Goal: Communication & Community: Answer question/provide support

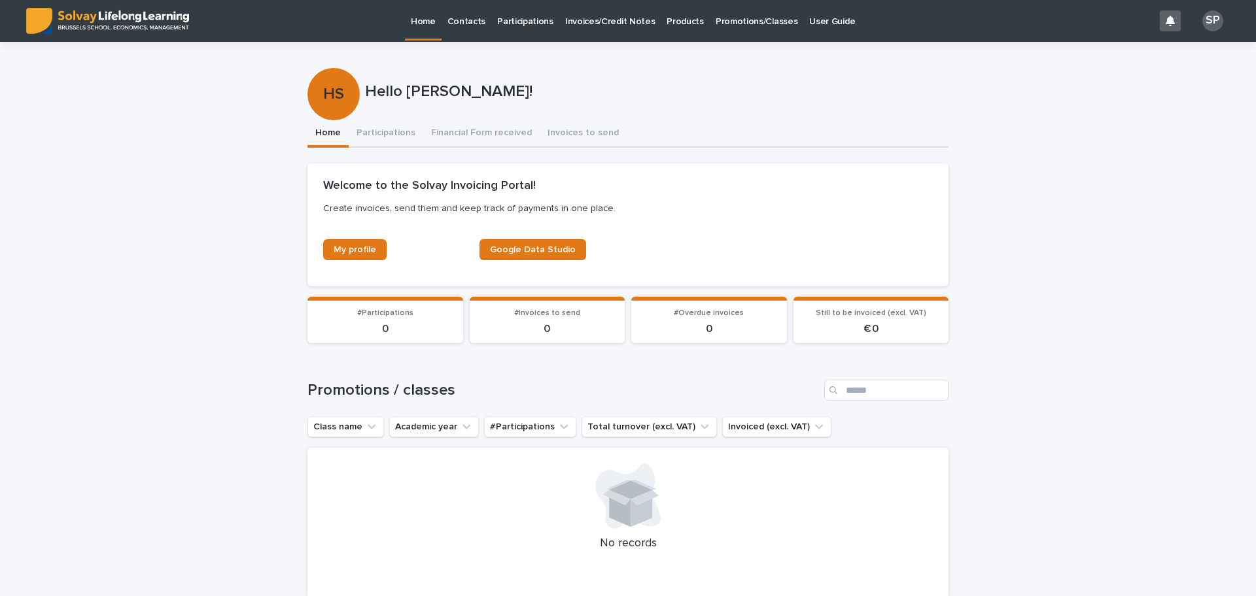
click at [732, 20] on p "Promotions/Classes" at bounding box center [756, 13] width 82 height 27
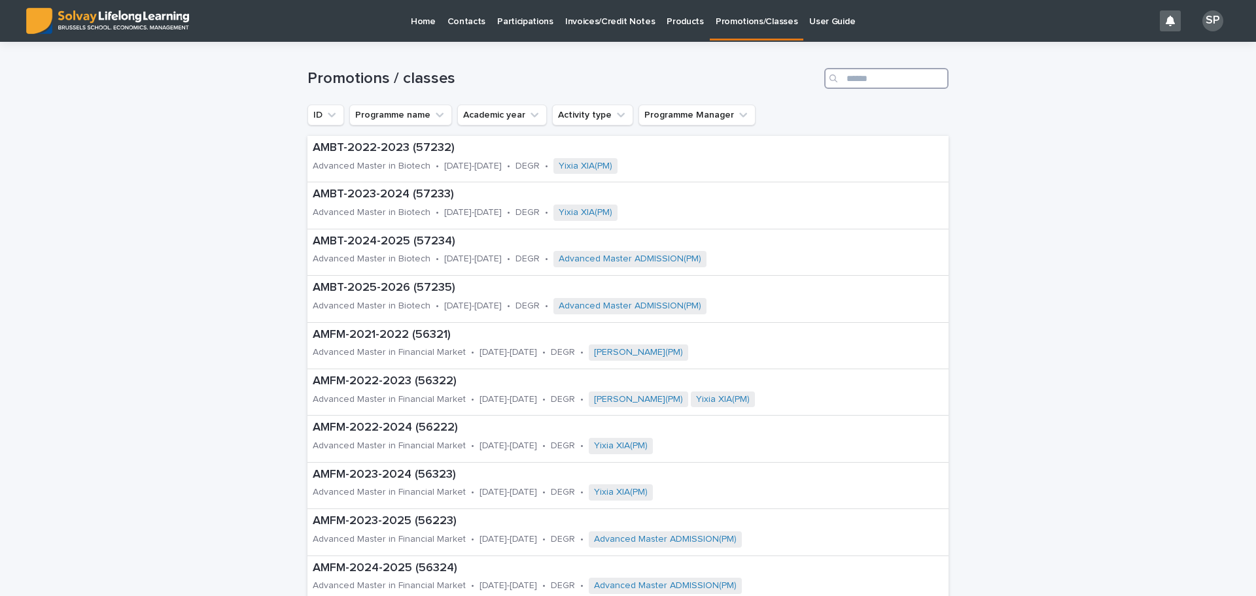
click at [848, 77] on input "Search" at bounding box center [886, 78] width 124 height 21
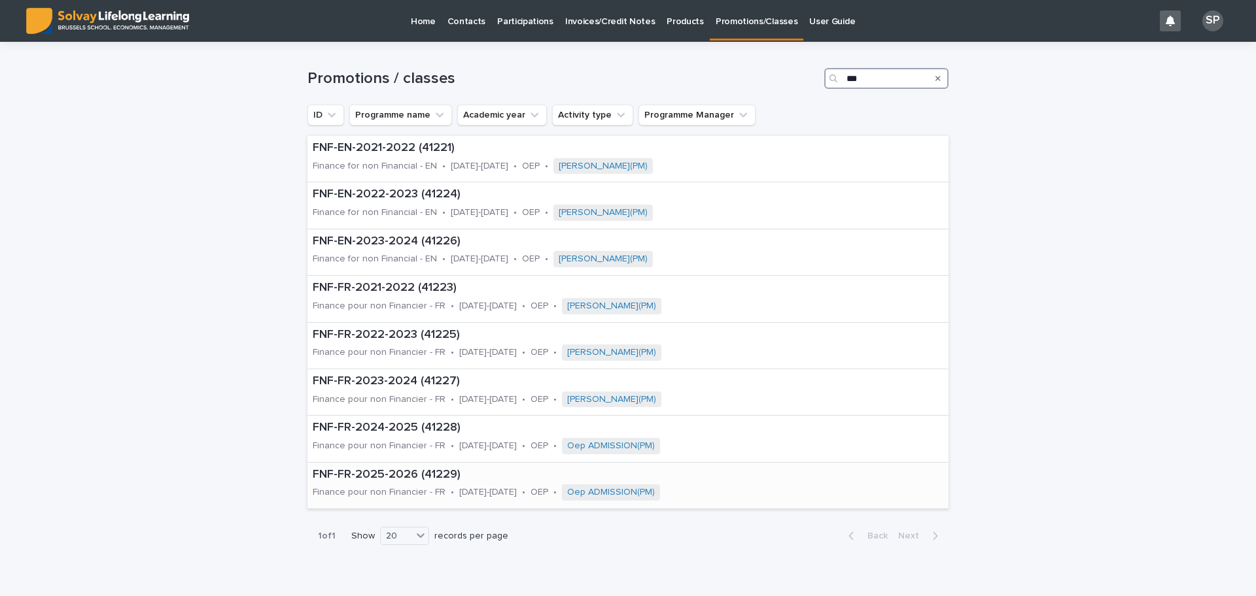
type input "***"
click at [396, 475] on p "FNF-FR-2025-2026 (41229)" at bounding box center [562, 475] width 498 height 14
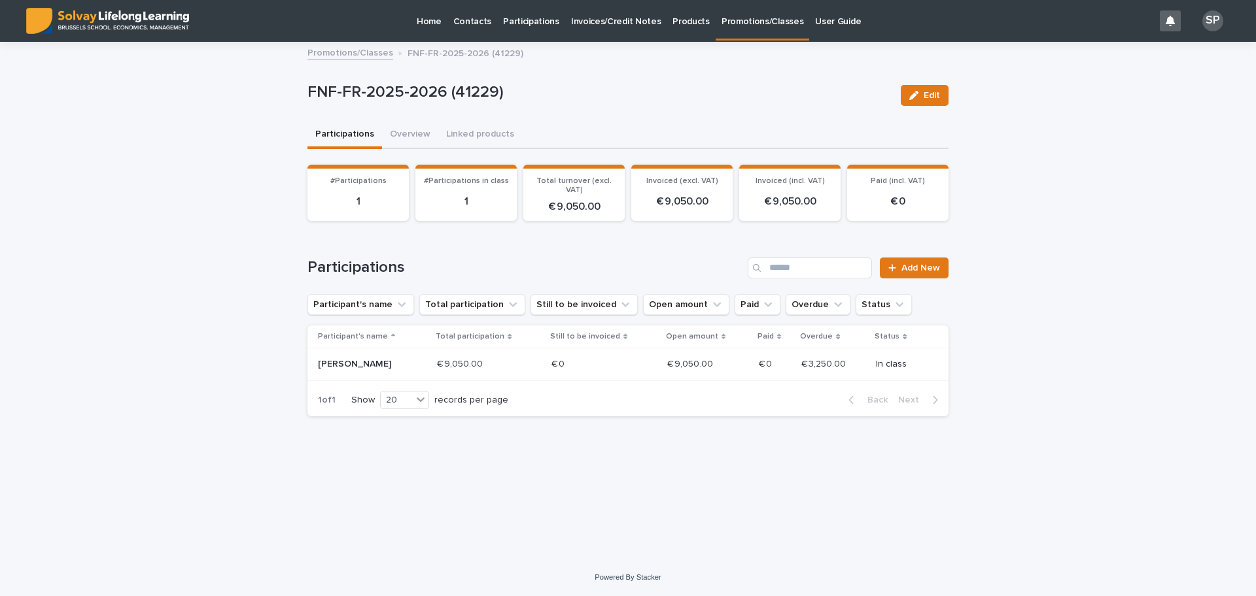
click at [351, 362] on p "[PERSON_NAME]" at bounding box center [365, 364] width 94 height 11
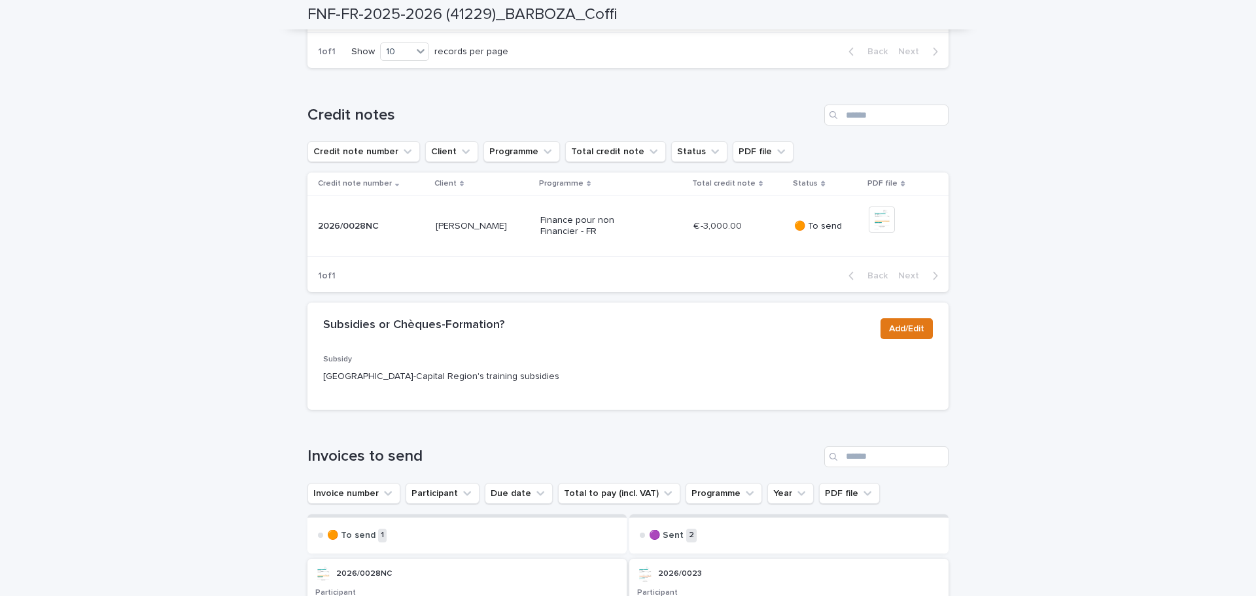
scroll to position [719, 0]
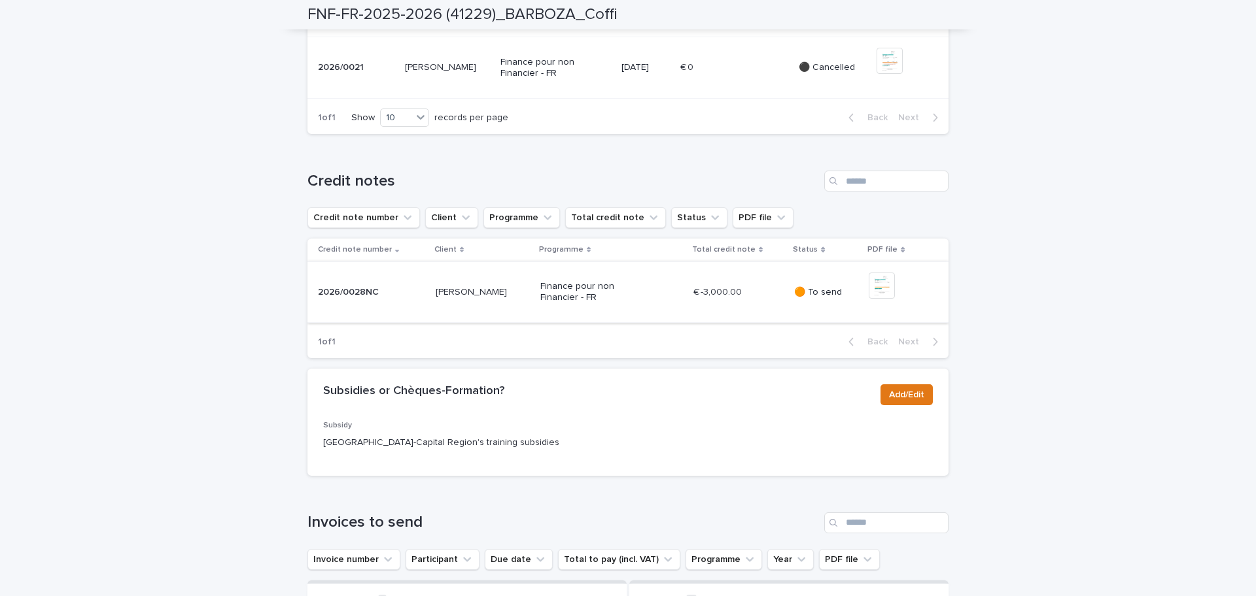
click at [869, 299] on img at bounding box center [882, 286] width 26 height 26
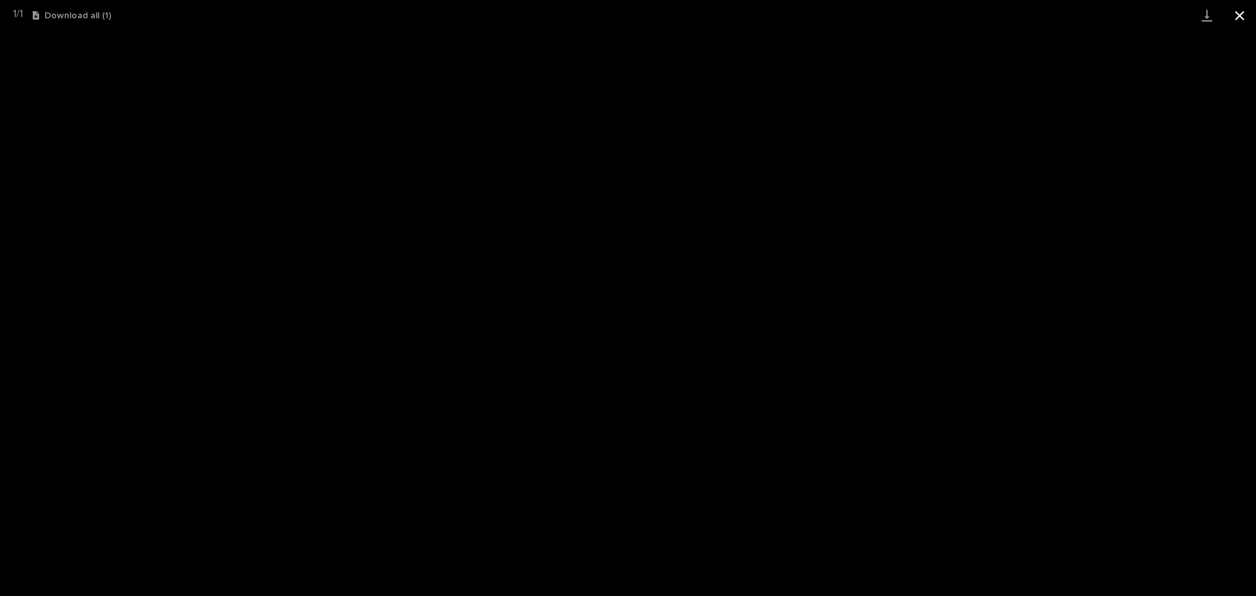
click at [1238, 18] on button "Close gallery" at bounding box center [1239, 15] width 33 height 31
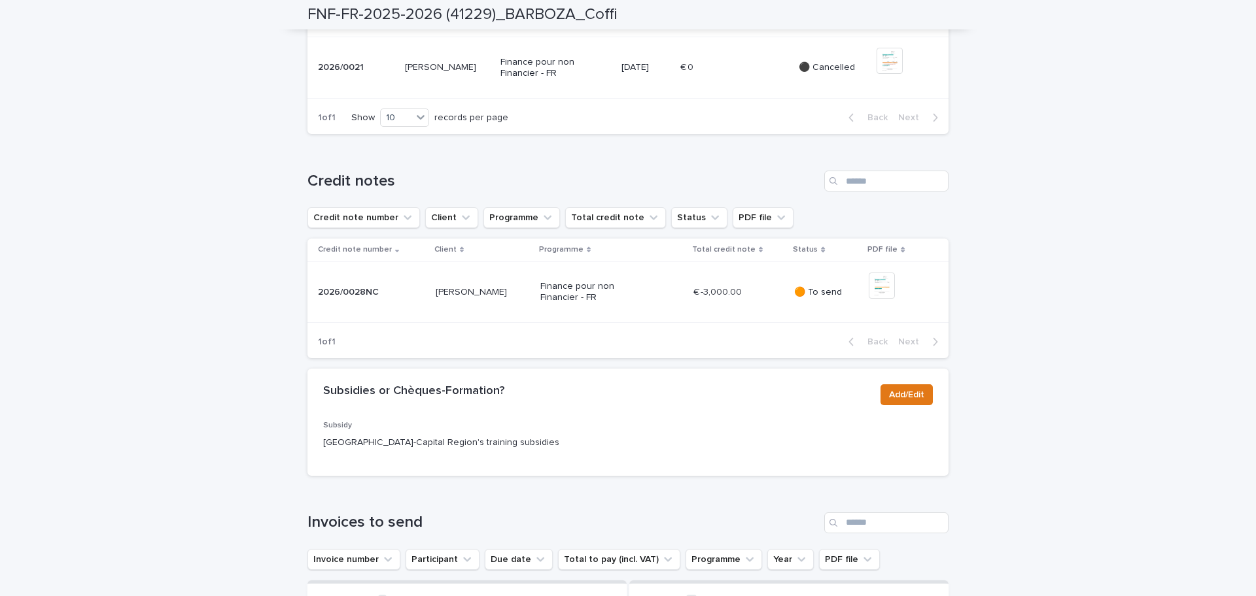
click at [803, 298] on p "🟠 To send" at bounding box center [826, 292] width 64 height 11
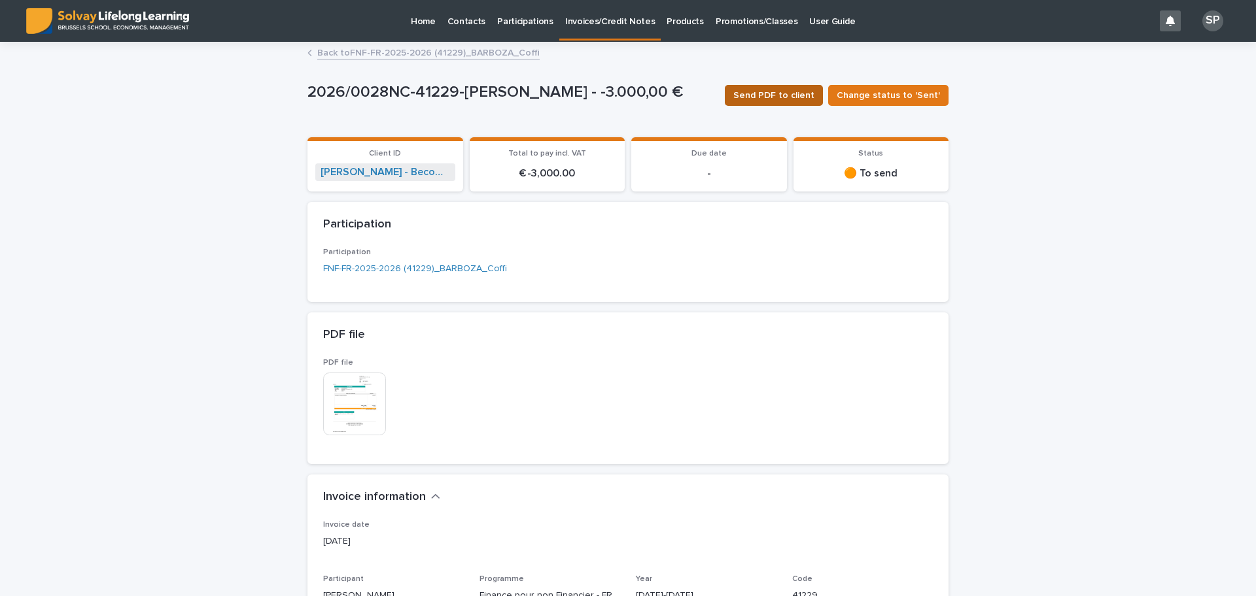
click at [778, 98] on span "Send PDF to client" at bounding box center [773, 95] width 81 height 13
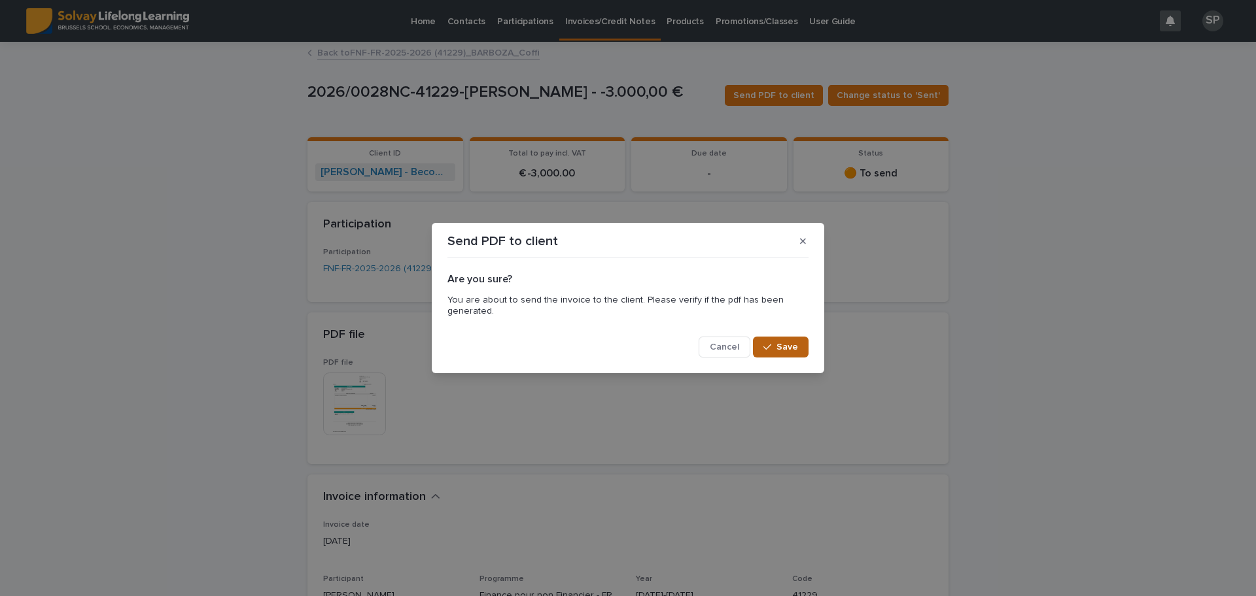
click at [766, 349] on icon "button" at bounding box center [767, 347] width 8 height 9
